Goal: Information Seeking & Learning: Learn about a topic

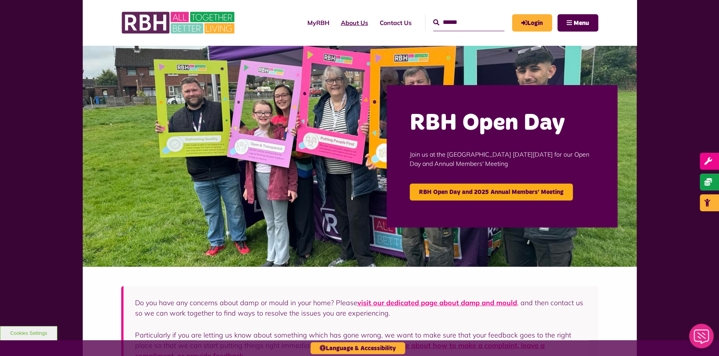
click at [341, 22] on link "About Us" at bounding box center [354, 22] width 39 height 21
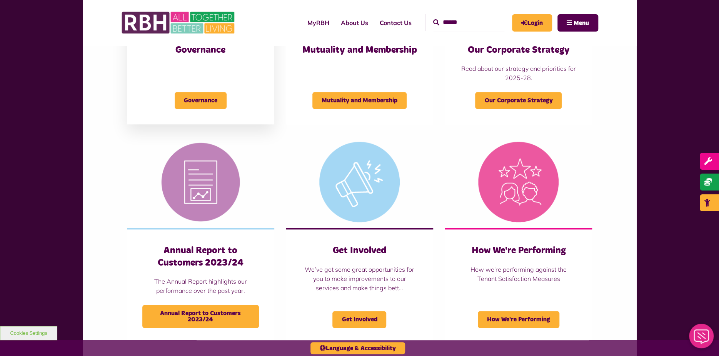
scroll to position [461, 0]
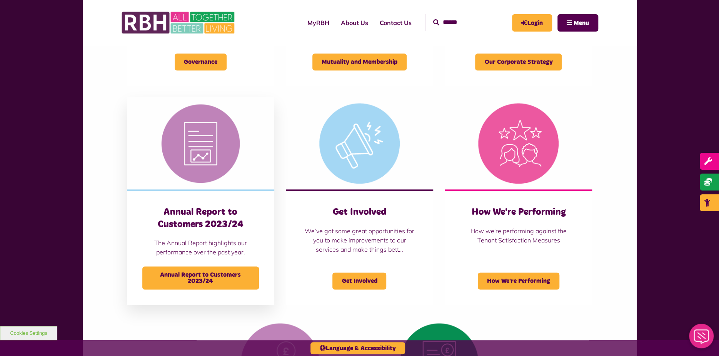
click at [183, 227] on h3 "Annual Report to Customers 2023/24" at bounding box center [200, 218] width 117 height 24
